Goal: Task Accomplishment & Management: Manage account settings

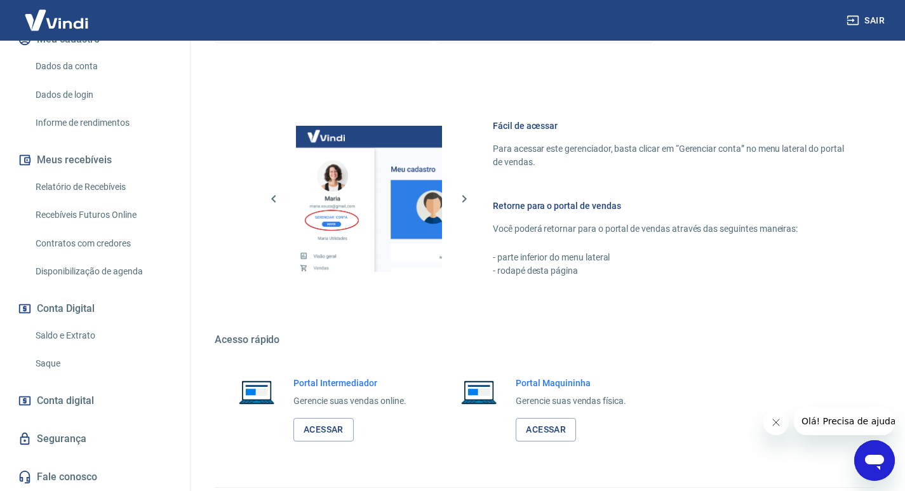
scroll to position [524, 0]
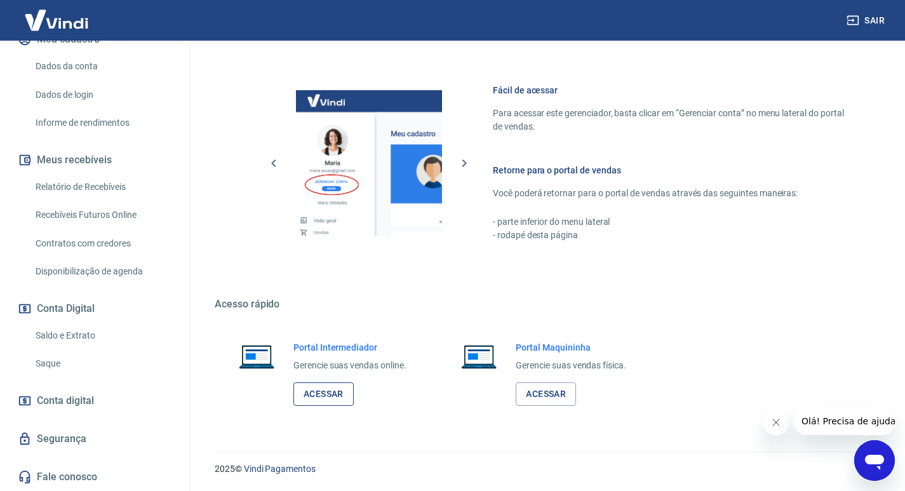
click at [325, 383] on link "Acessar" at bounding box center [323, 393] width 60 height 23
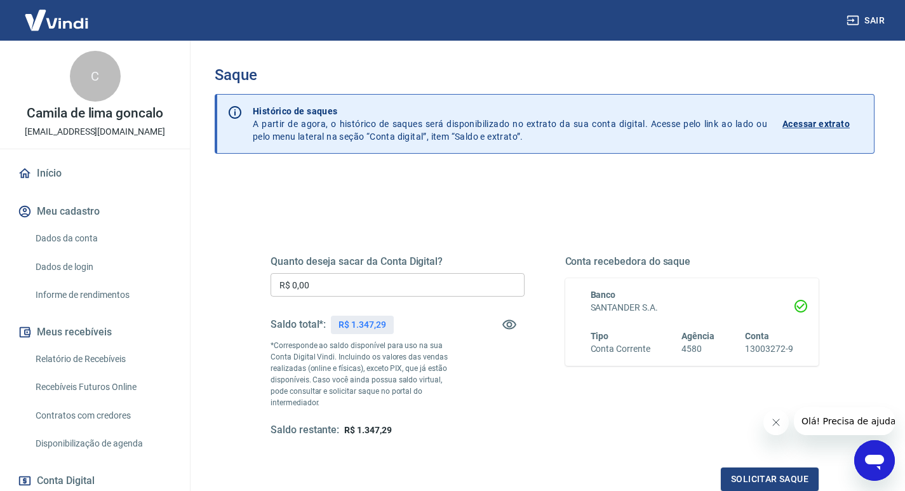
click at [304, 275] on input "R$ 0,00" at bounding box center [397, 284] width 254 height 23
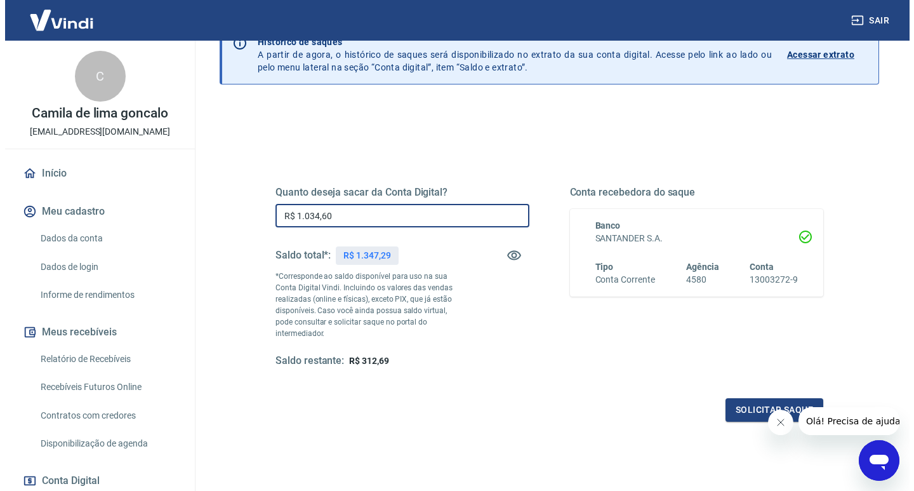
scroll to position [137, 0]
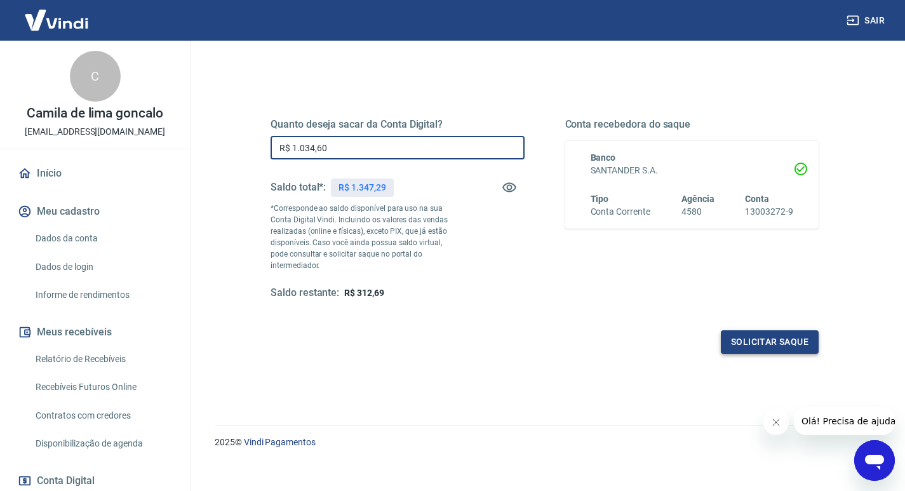
type input "R$ 1.034,60"
click at [775, 330] on button "Solicitar saque" at bounding box center [769, 341] width 98 height 23
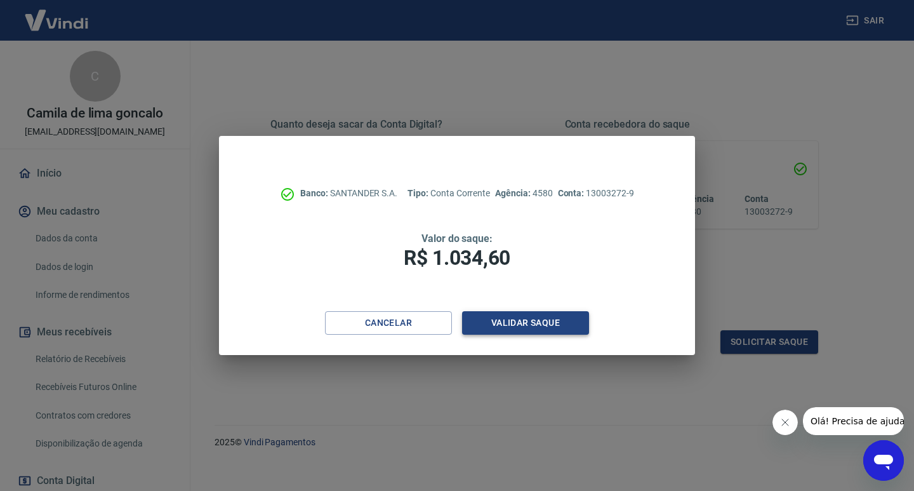
click at [568, 316] on button "Validar saque" at bounding box center [525, 322] width 127 height 23
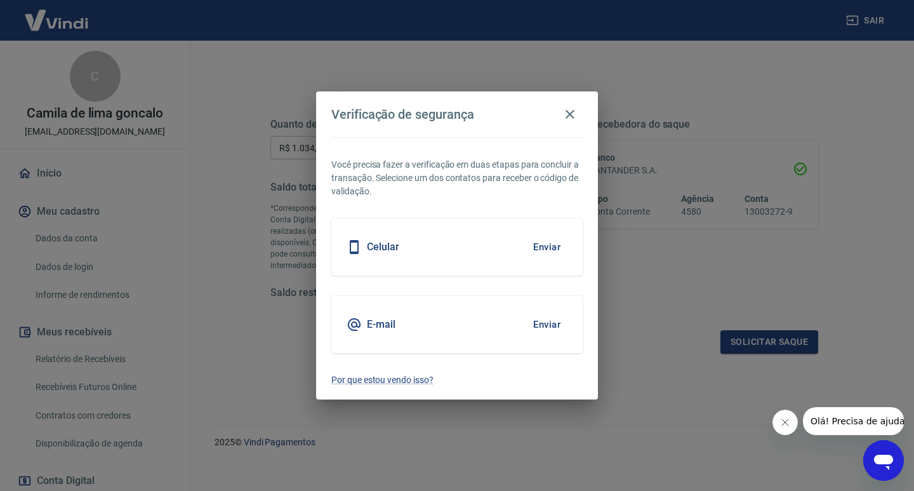
click at [550, 324] on button "Enviar" at bounding box center [546, 324] width 41 height 27
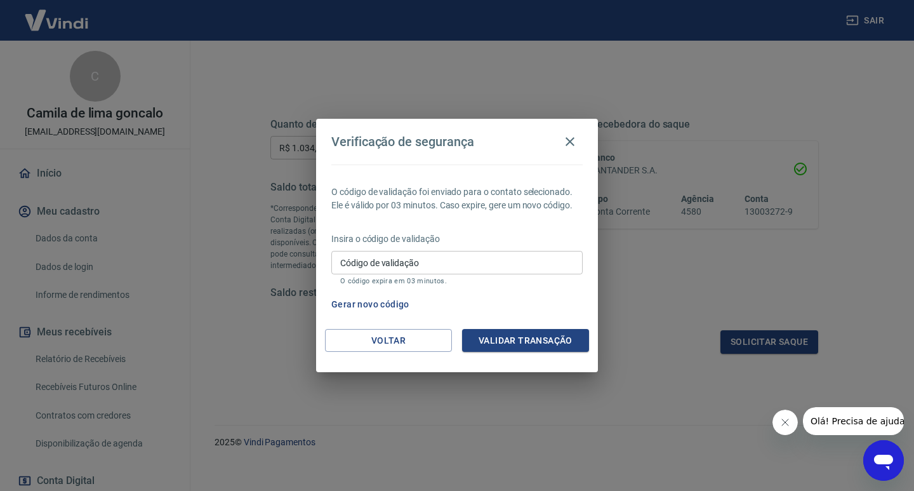
click at [427, 260] on input "Código de validação" at bounding box center [456, 262] width 251 height 23
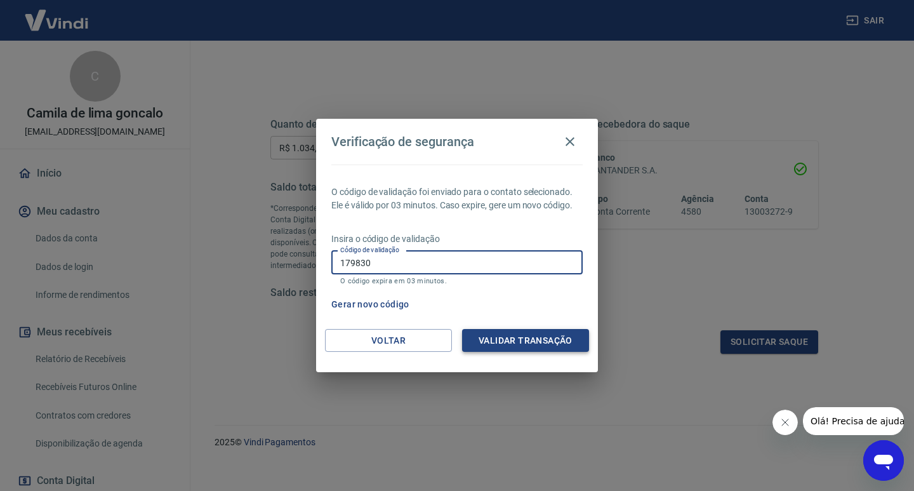
type input "179830"
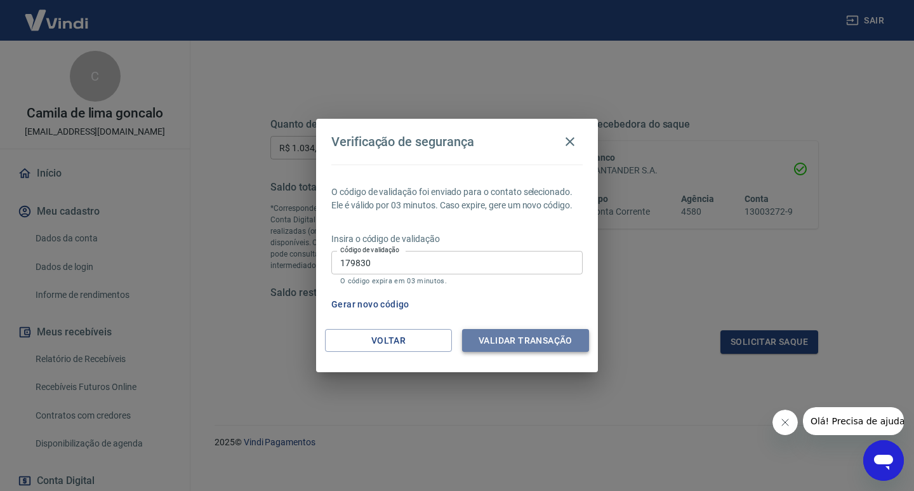
click at [501, 346] on button "Validar transação" at bounding box center [525, 340] width 127 height 23
